Goal: Information Seeking & Learning: Learn about a topic

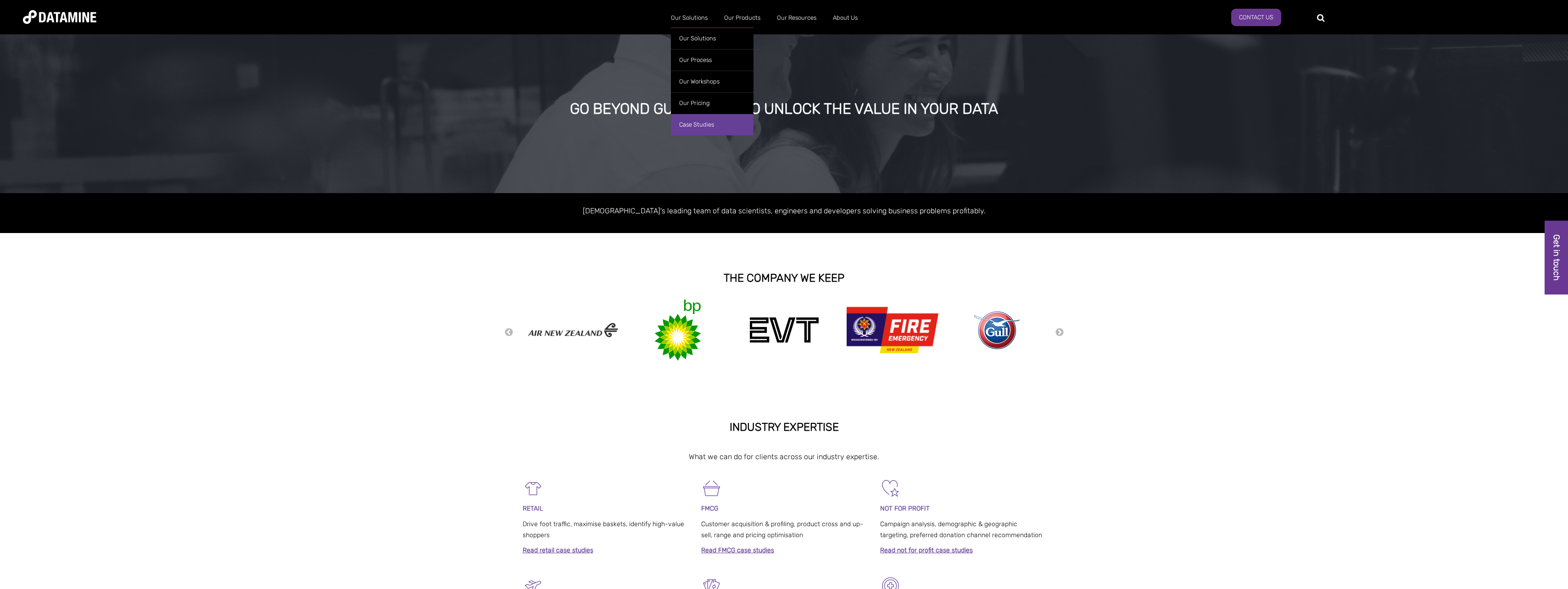
click at [690, 122] on link "Case Studies" at bounding box center [712, 124] width 83 height 21
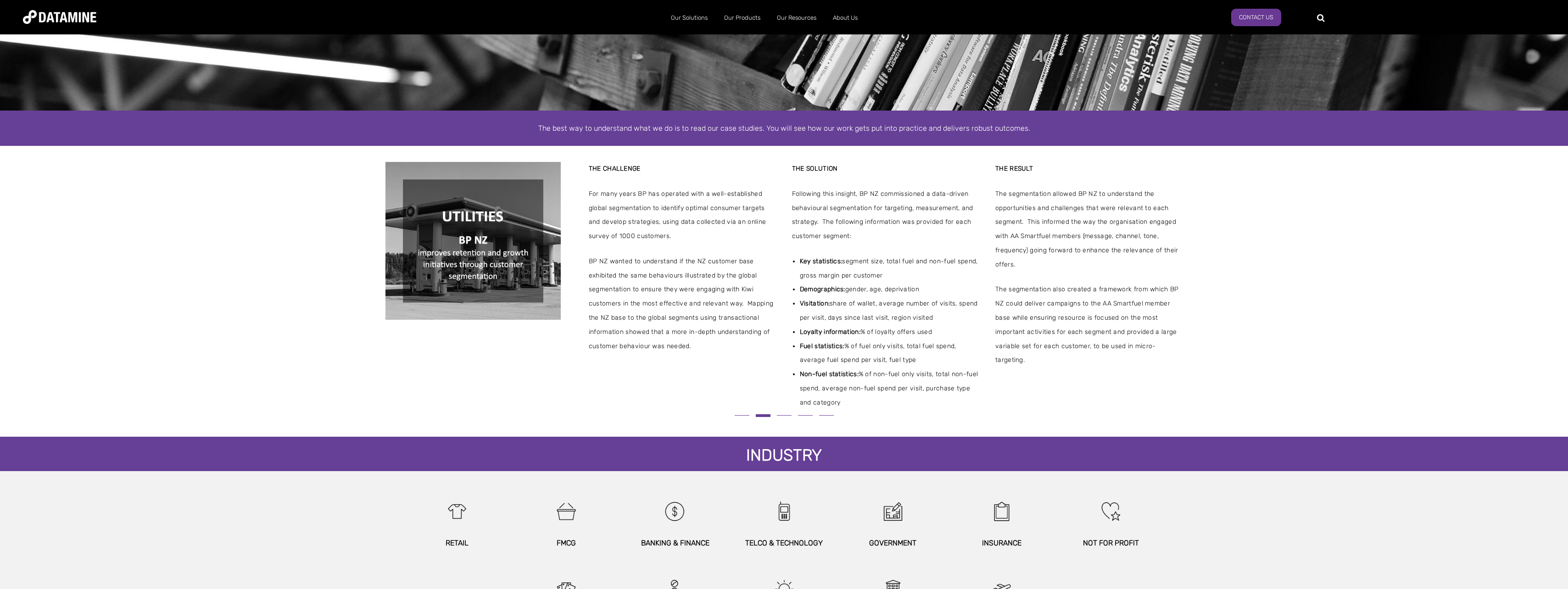
scroll to position [184, 0]
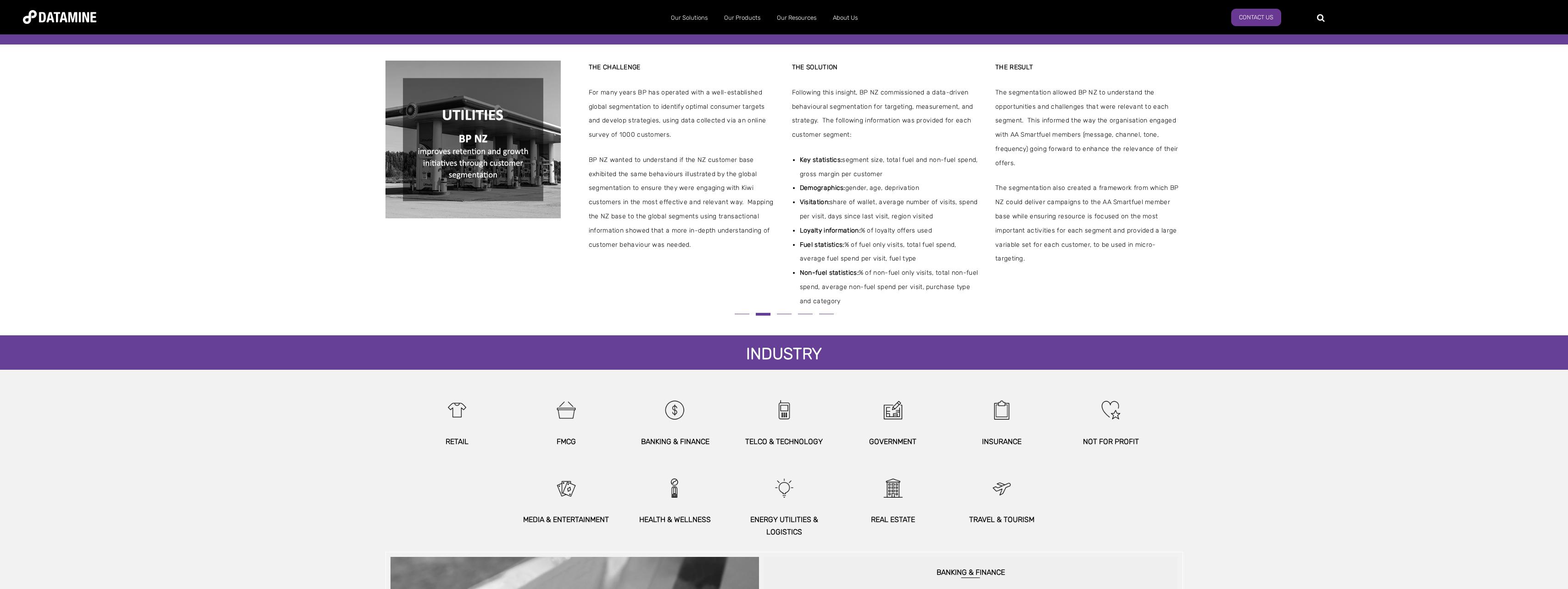
click at [785, 316] on button at bounding box center [784, 314] width 21 height 5
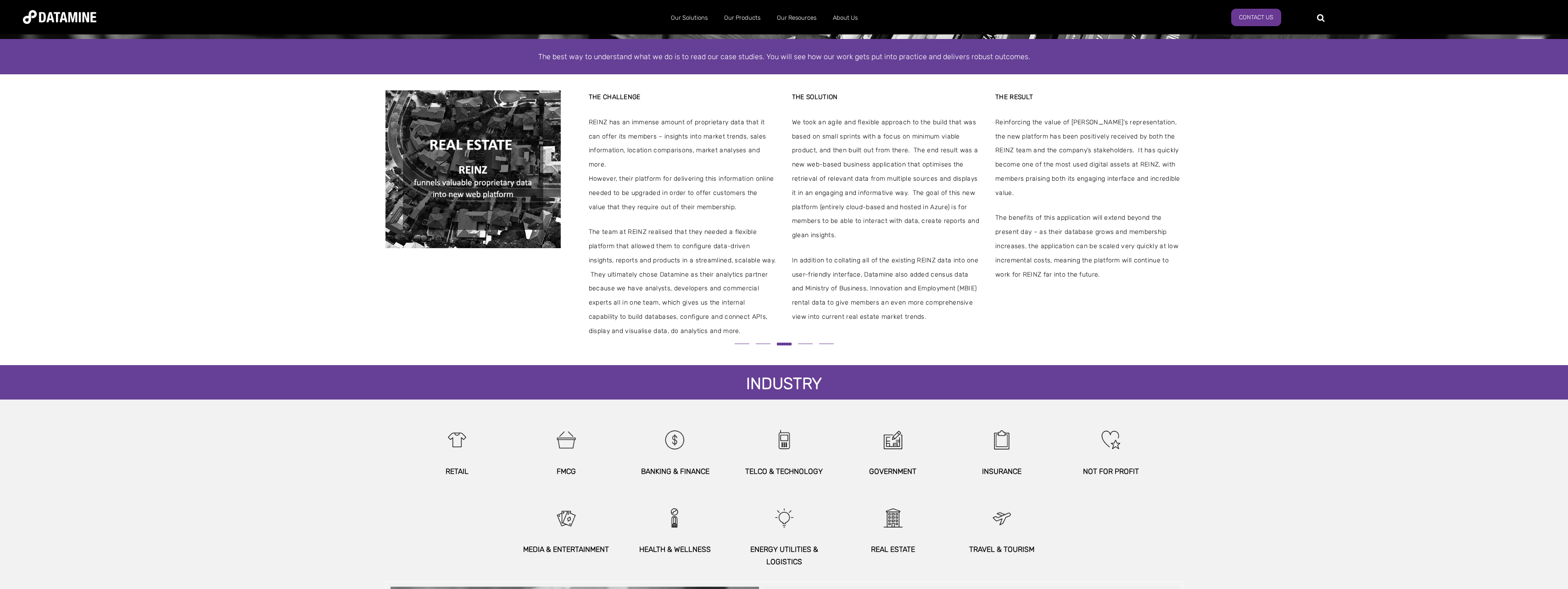
scroll to position [138, 0]
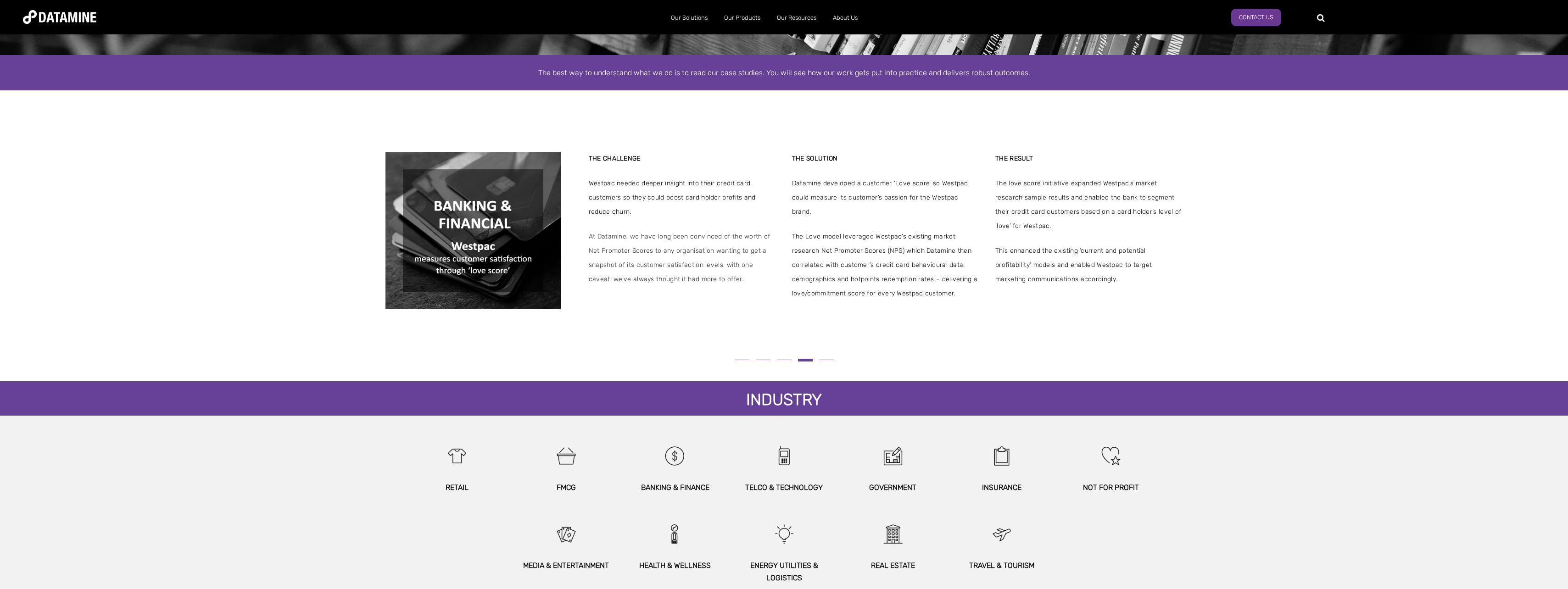
click at [790, 361] on span at bounding box center [784, 360] width 15 height 1
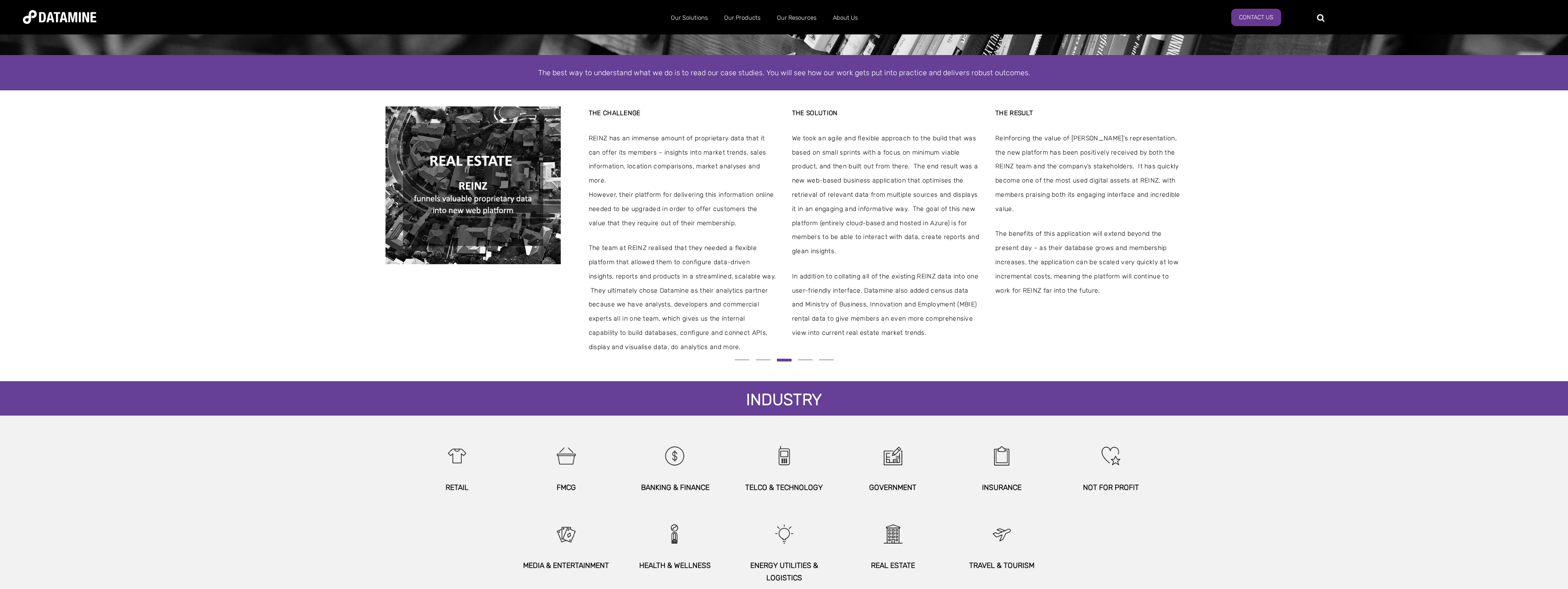
click at [811, 362] on button at bounding box center [805, 360] width 21 height 5
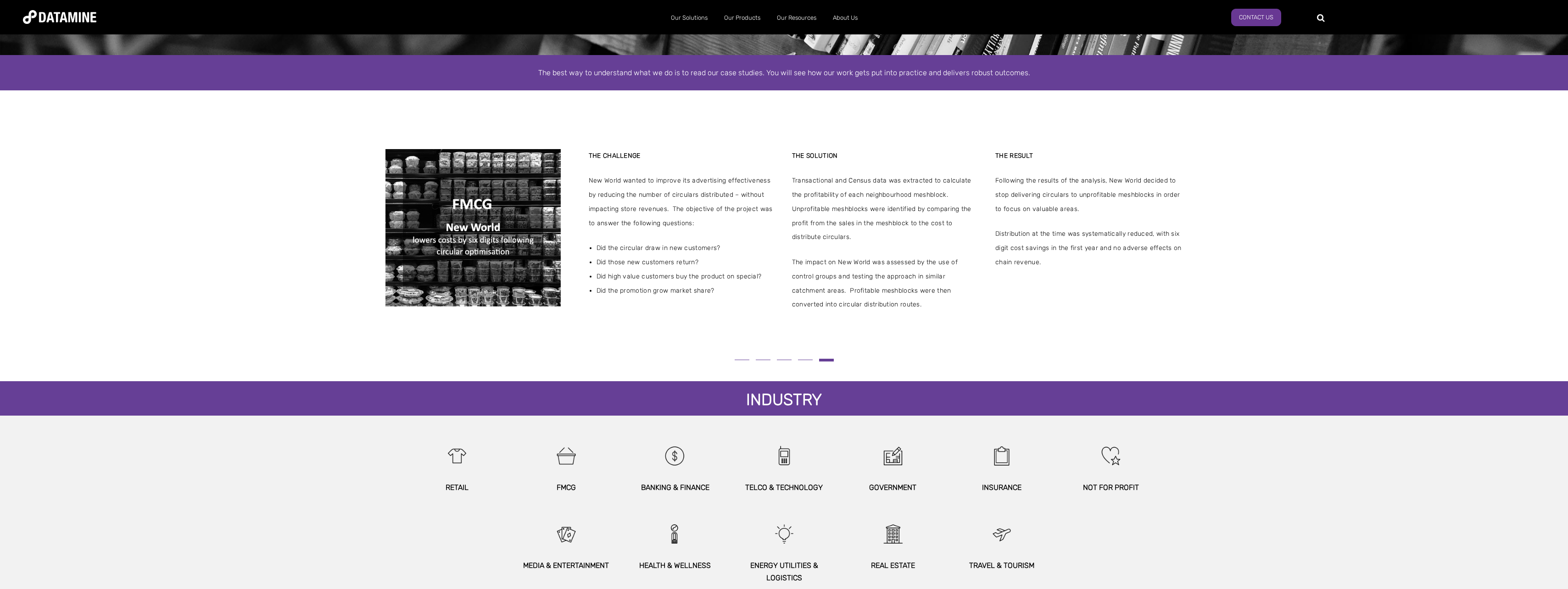
click at [812, 362] on button at bounding box center [805, 360] width 21 height 5
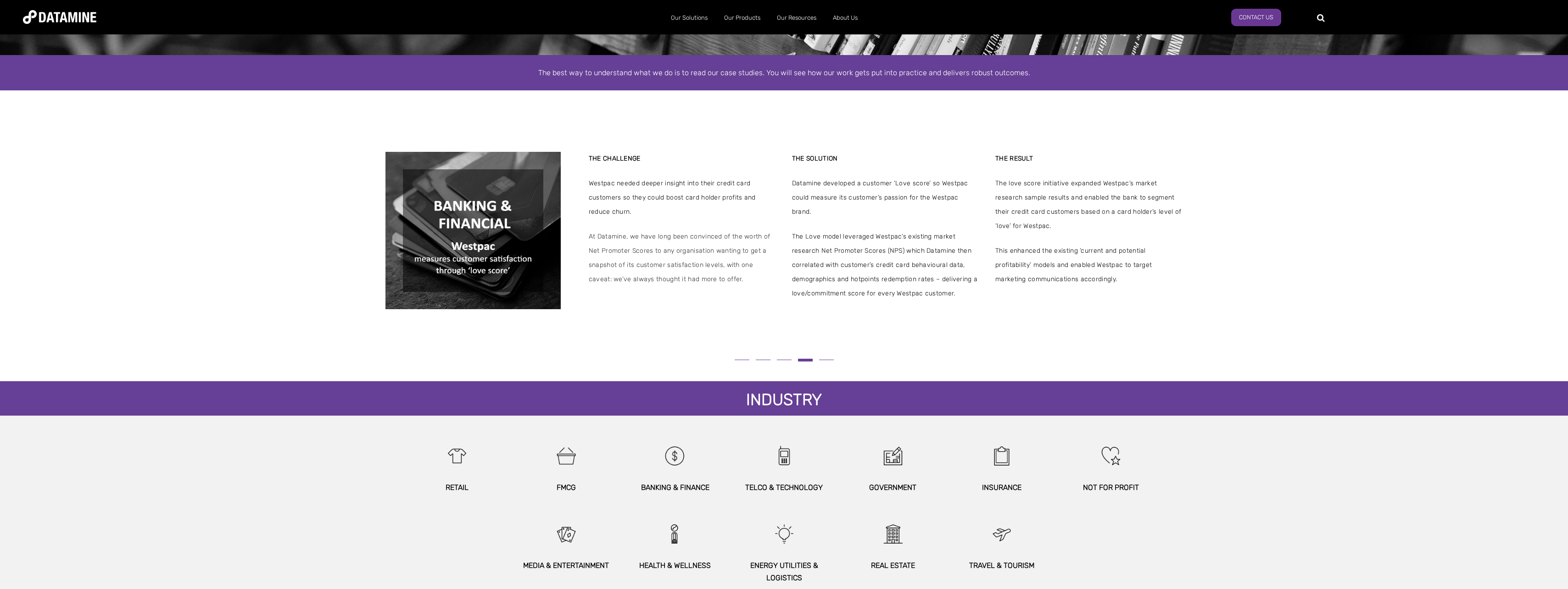
click at [826, 364] on div at bounding box center [784, 360] width 797 height 11
click at [826, 361] on button at bounding box center [826, 360] width 21 height 5
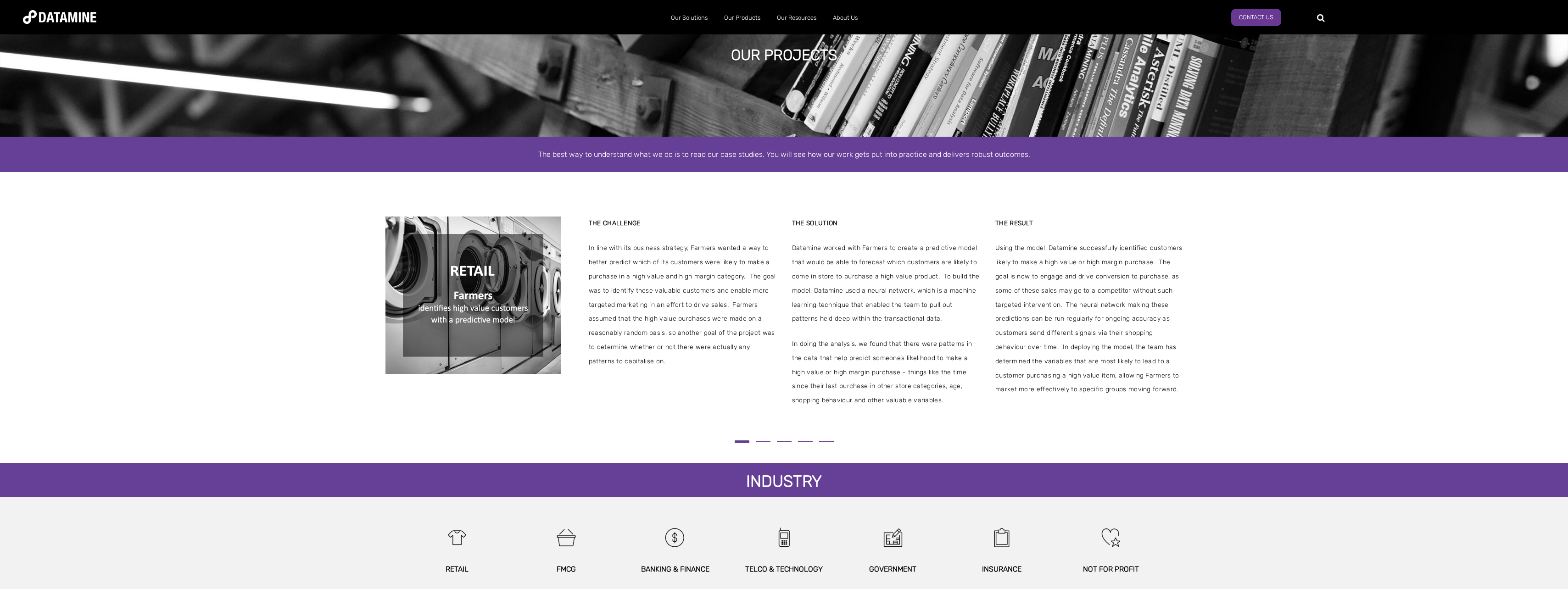
scroll to position [46, 0]
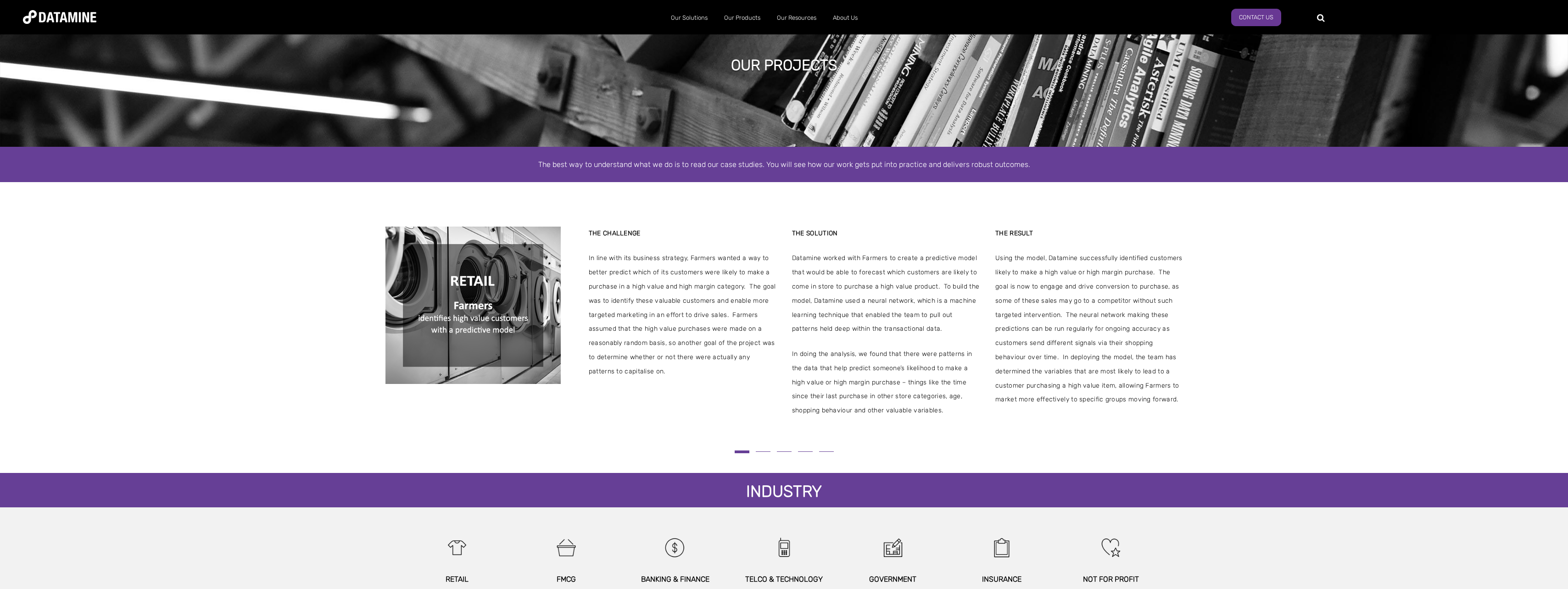
click at [830, 452] on span at bounding box center [826, 452] width 15 height 1
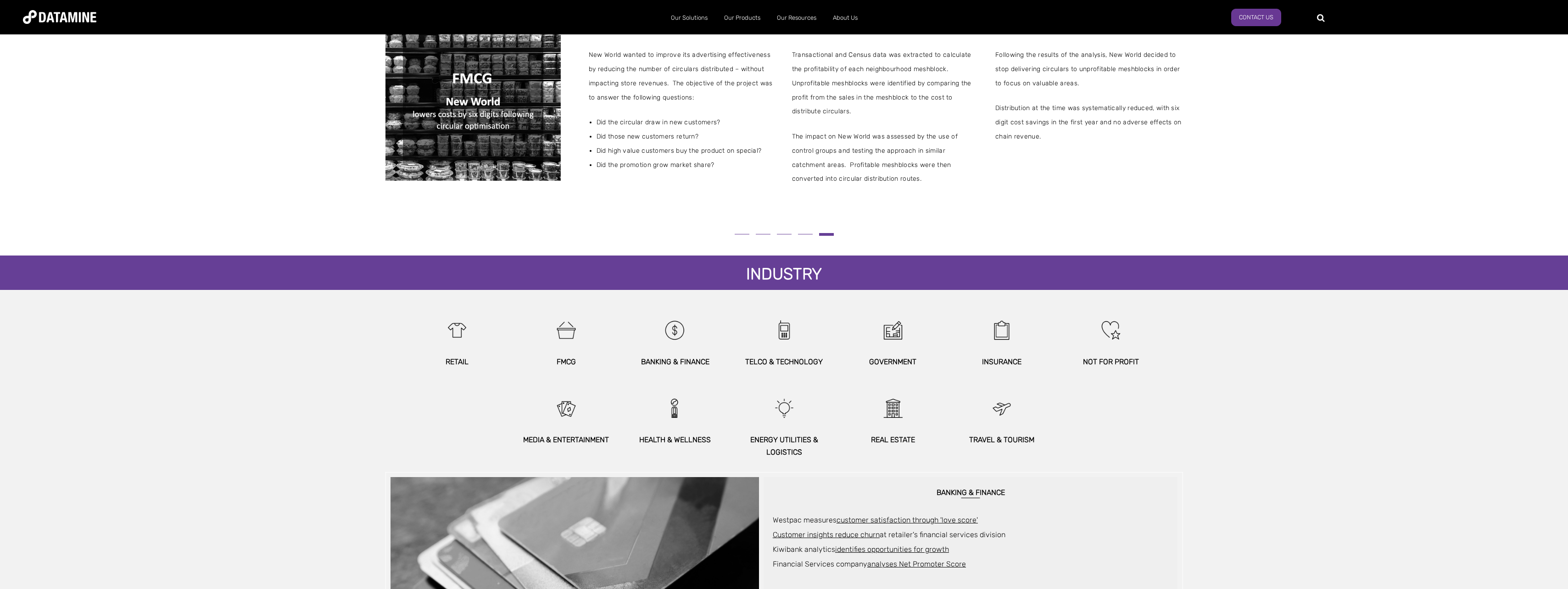
scroll to position [275, 0]
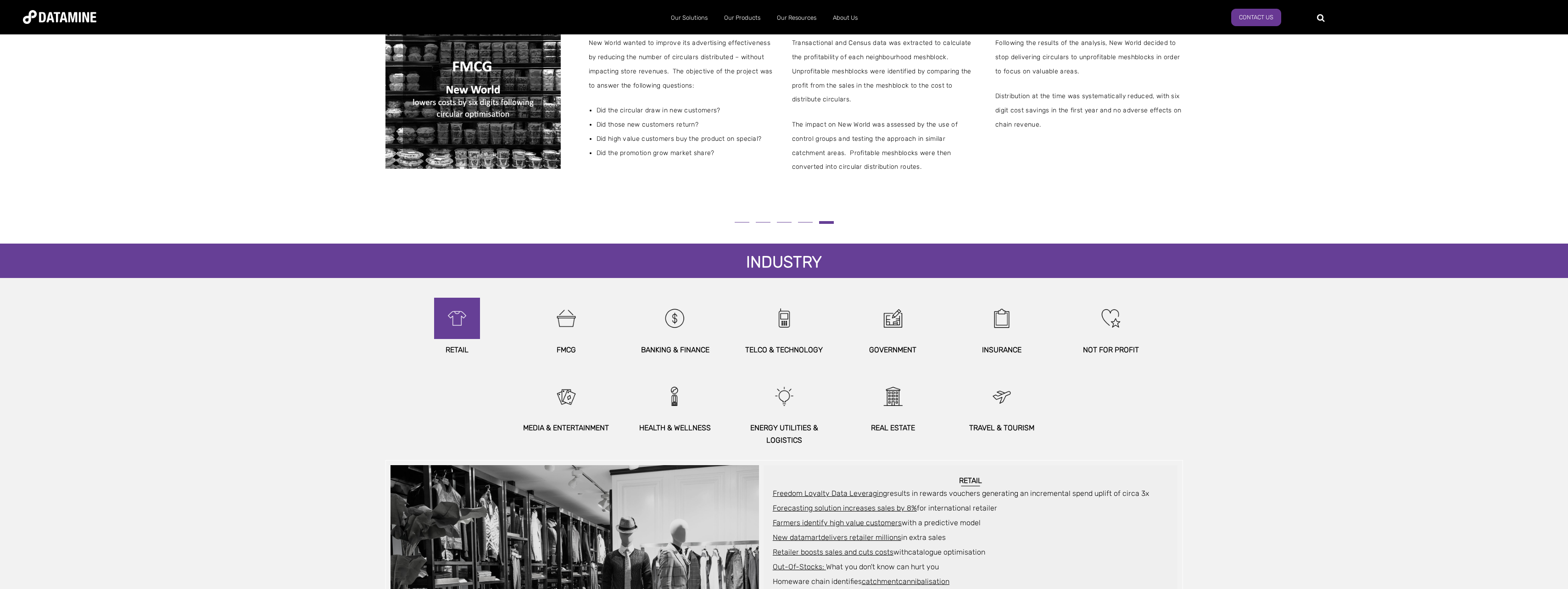
click at [471, 331] on img at bounding box center [457, 318] width 39 height 41
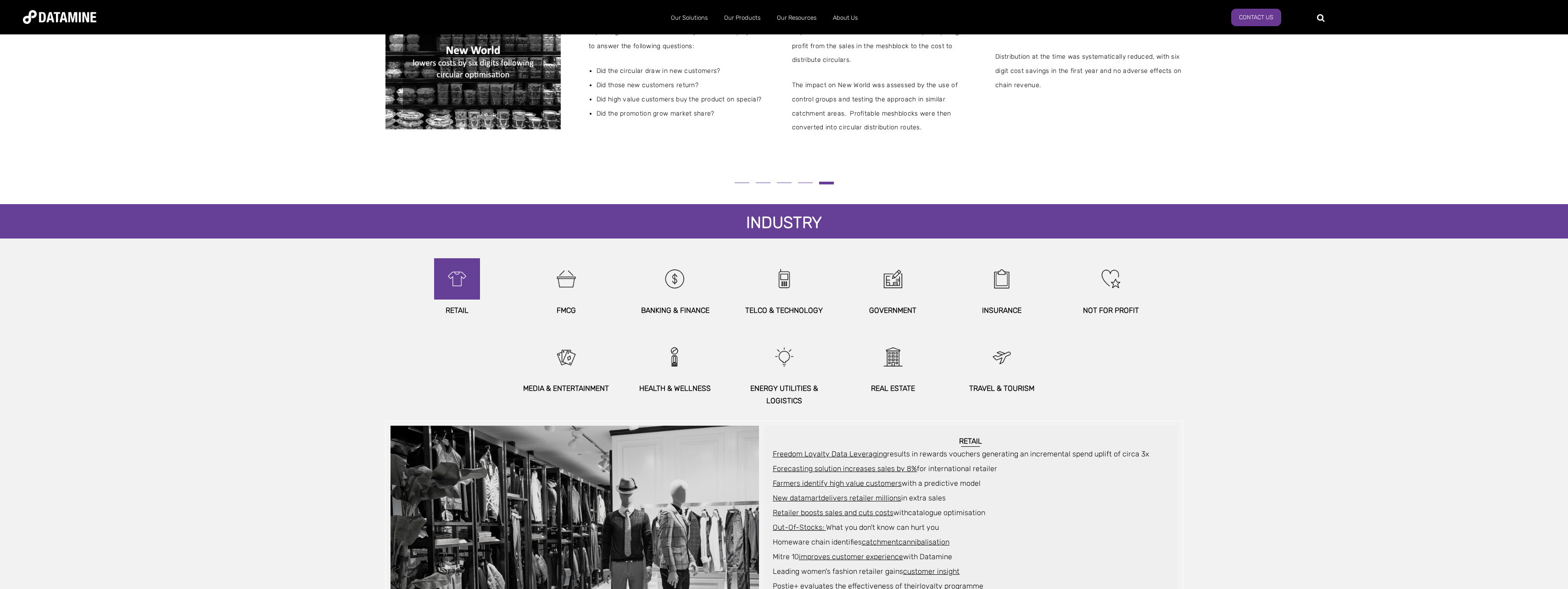
scroll to position [413, 0]
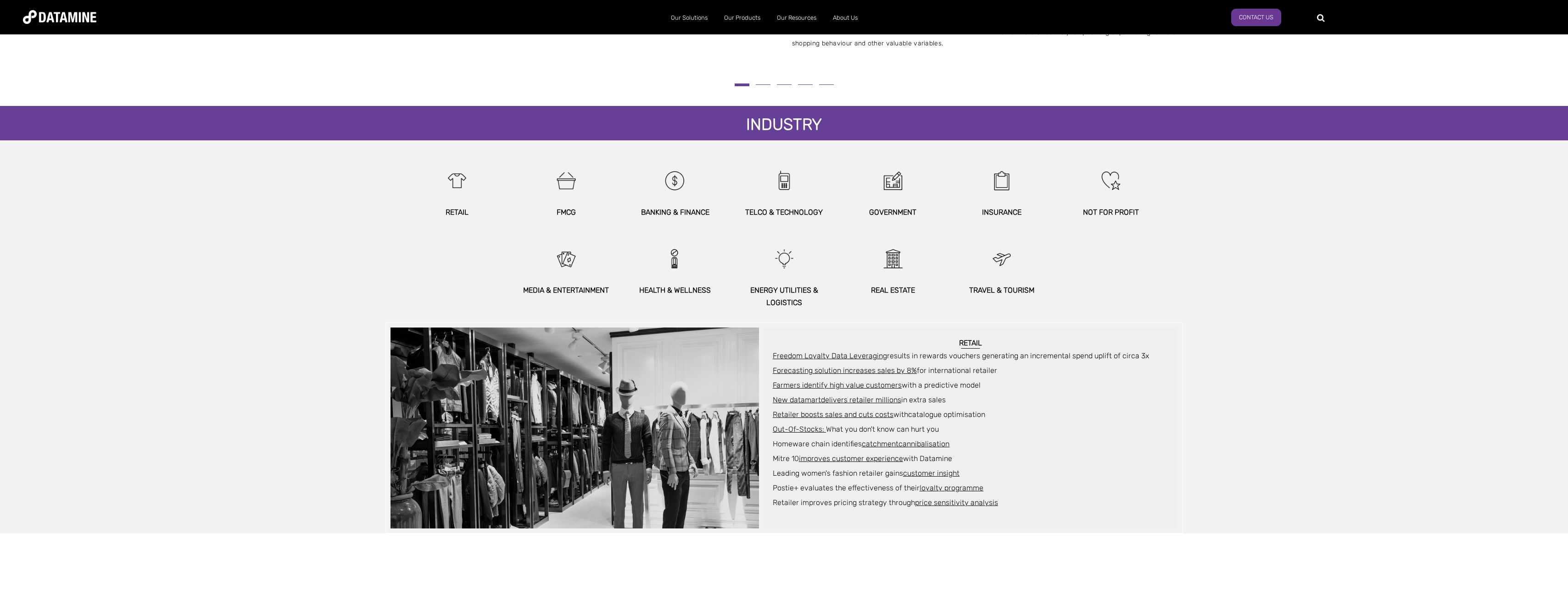
click at [563, 208] on p "FMCG" at bounding box center [566, 212] width 98 height 12
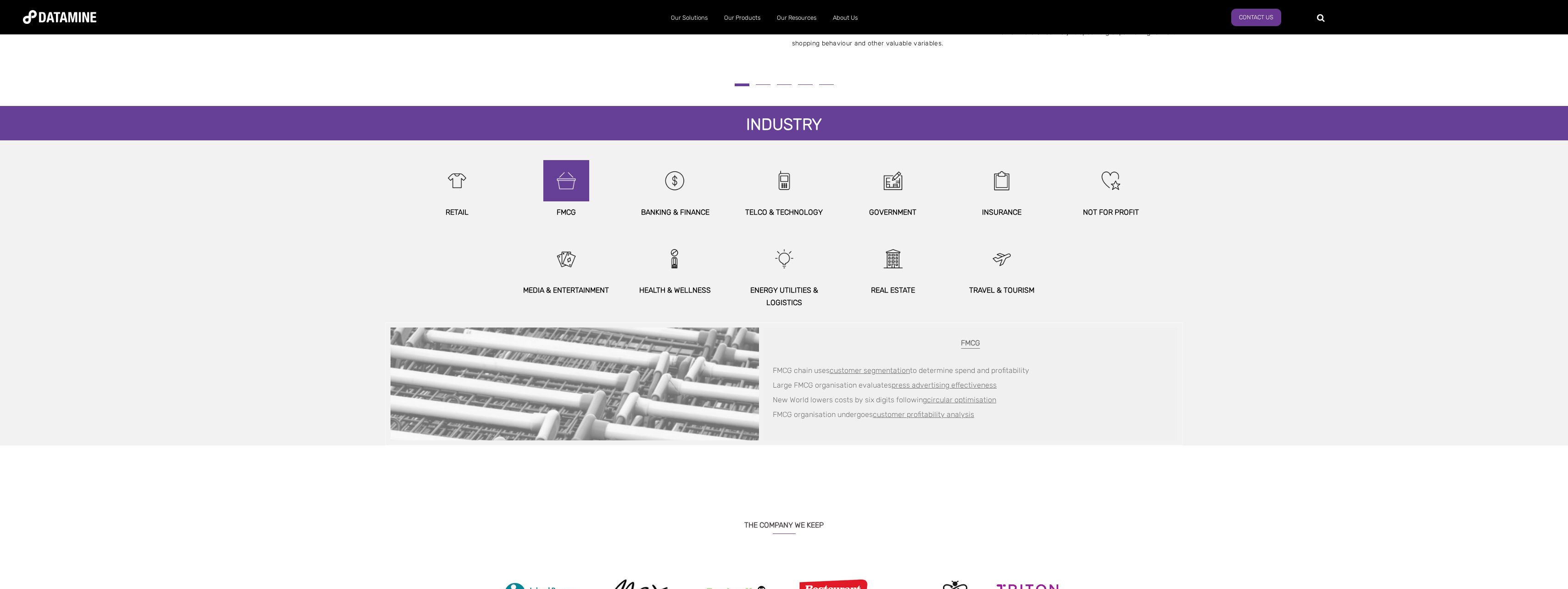
click at [568, 196] on img at bounding box center [566, 181] width 39 height 41
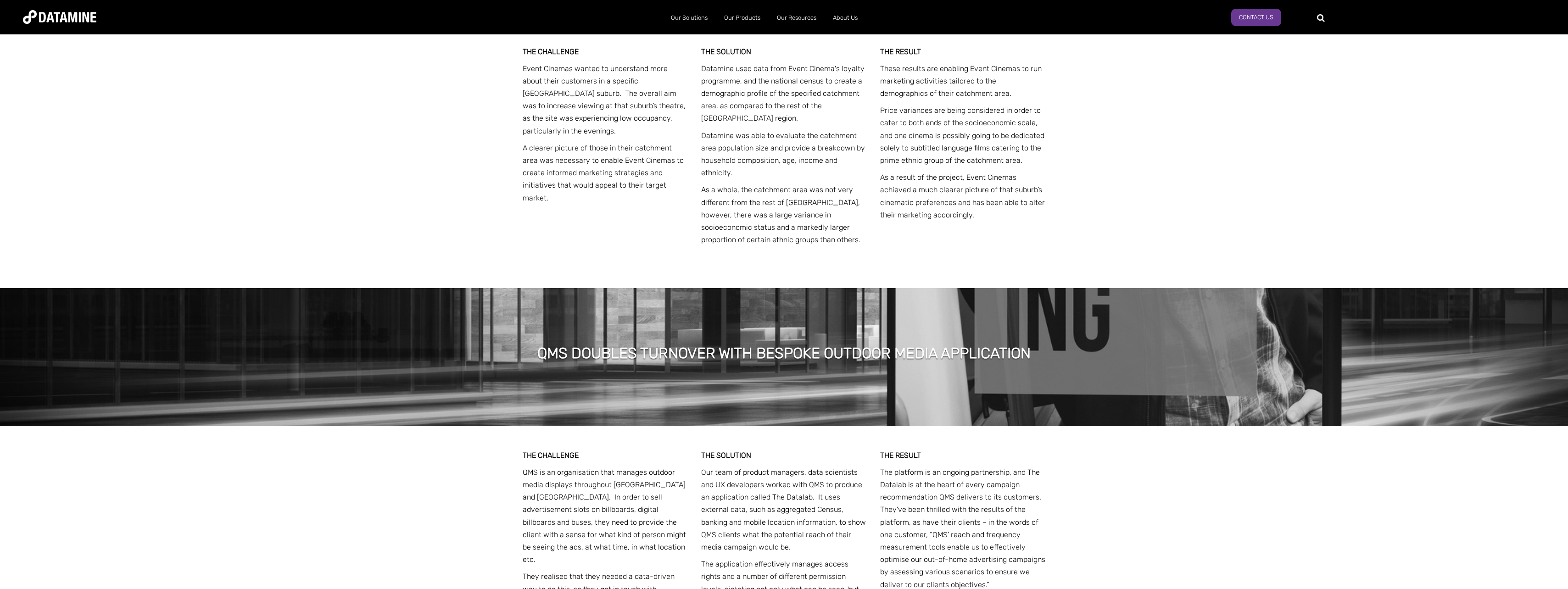
scroll to position [1695, 0]
